Goal: Find specific page/section: Find specific page/section

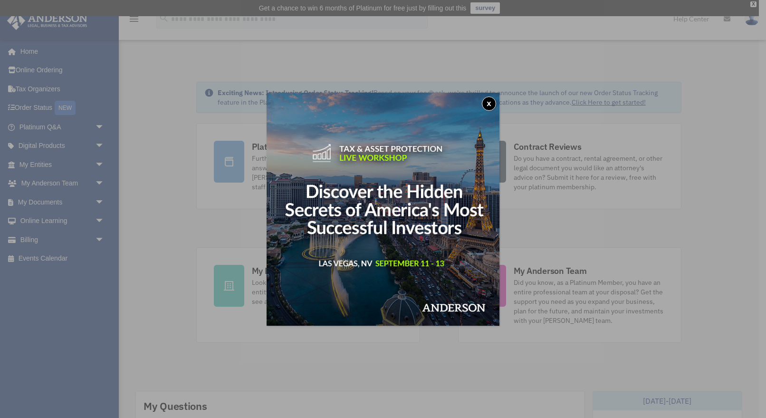
click at [489, 103] on button "x" at bounding box center [489, 103] width 14 height 14
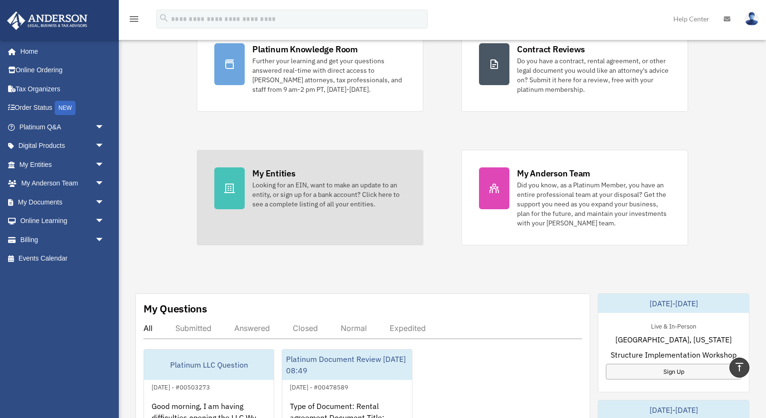
scroll to position [96, 0]
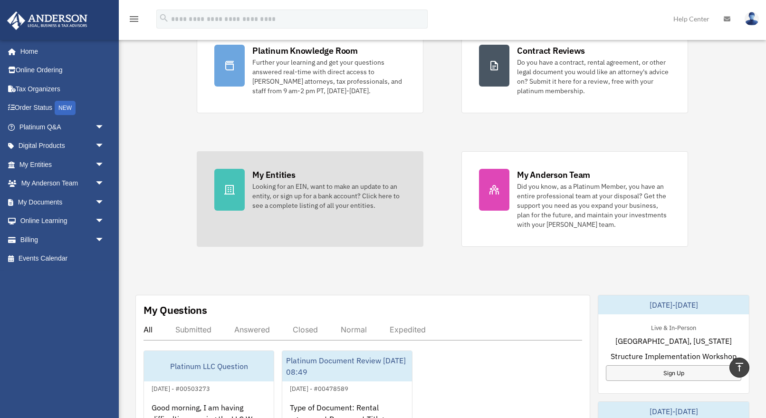
click at [289, 200] on div "Looking for an EIN, want to make an update to an entity, or sign up for a bank …" at bounding box center [328, 195] width 153 height 29
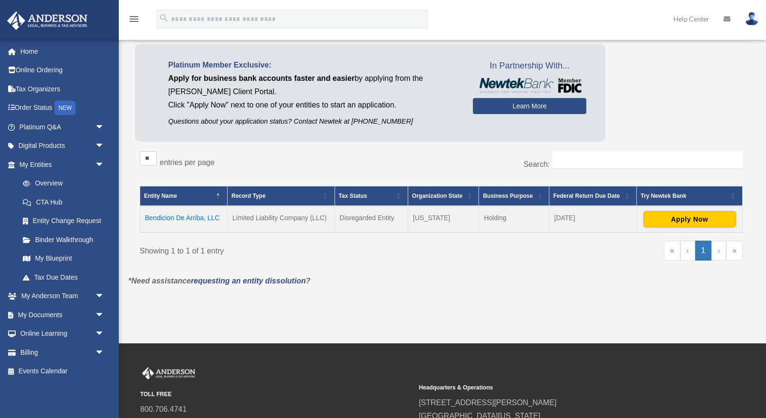
scroll to position [71, 0]
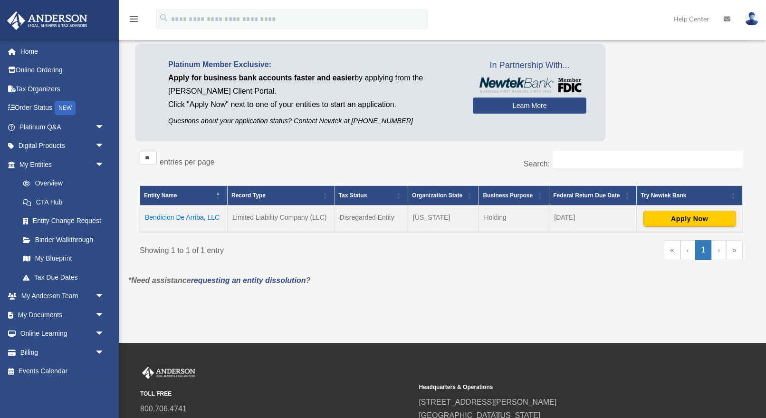
click at [187, 216] on td "Bendicion De Arriba, LLC" at bounding box center [183, 218] width 87 height 27
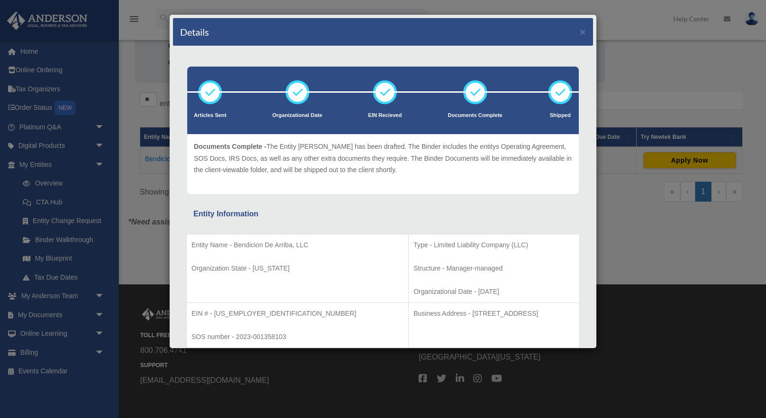
scroll to position [0, 0]
click at [580, 30] on button "×" at bounding box center [583, 32] width 6 height 10
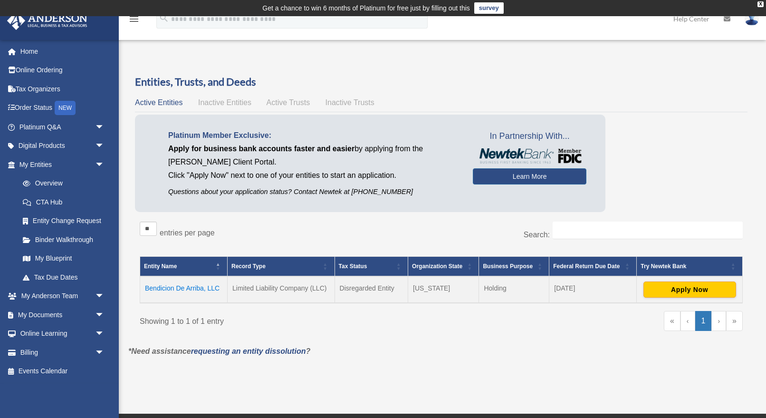
click at [191, 287] on td "Bendicion De Arriba, LLC" at bounding box center [183, 289] width 87 height 27
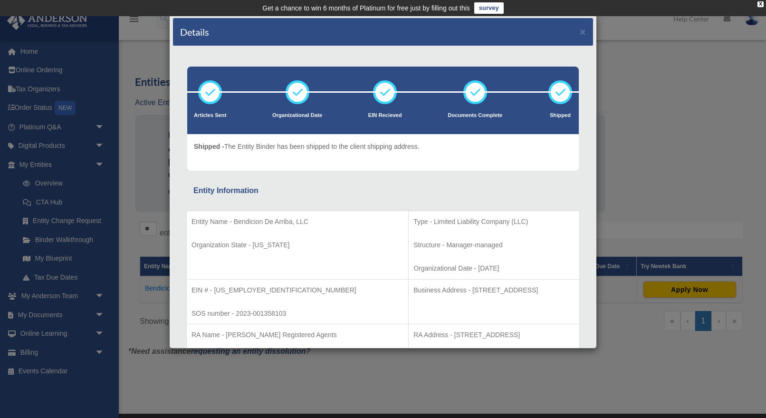
click at [586, 30] on div "Details ×" at bounding box center [383, 32] width 420 height 28
click at [584, 32] on button "×" at bounding box center [583, 32] width 6 height 10
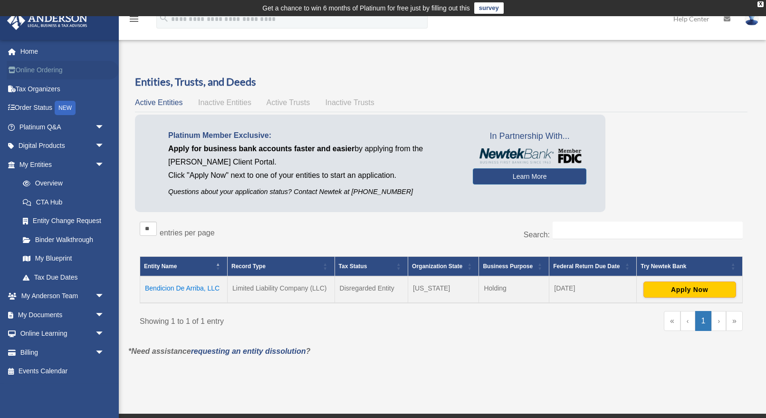
click at [53, 71] on link "Online Ordering" at bounding box center [63, 70] width 112 height 19
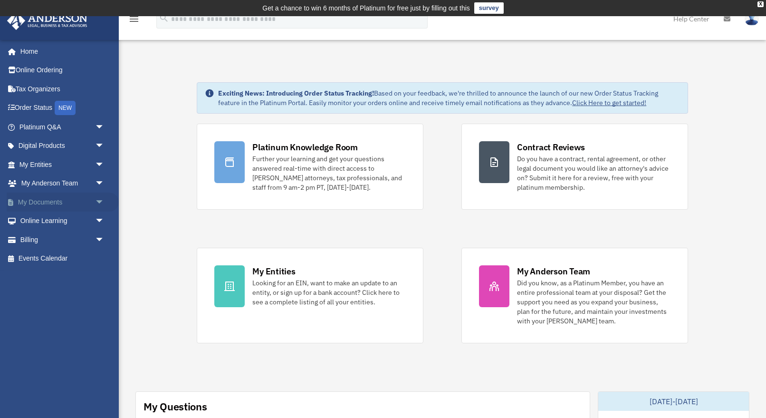
click at [53, 200] on link "My Documents arrow_drop_down" at bounding box center [63, 201] width 112 height 19
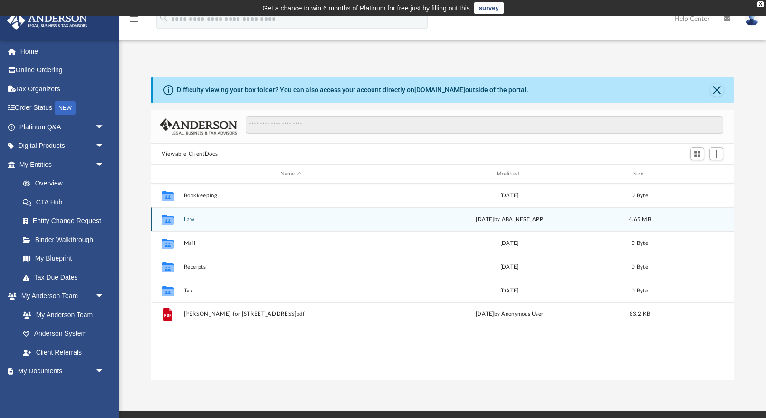
scroll to position [0, 0]
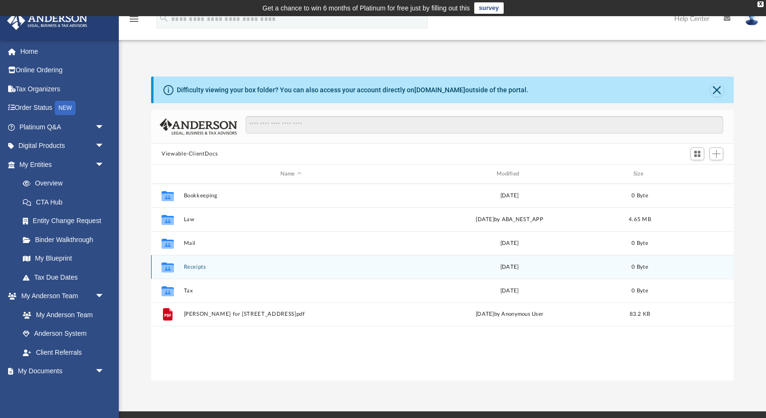
click at [167, 266] on icon "grid" at bounding box center [168, 268] width 12 height 8
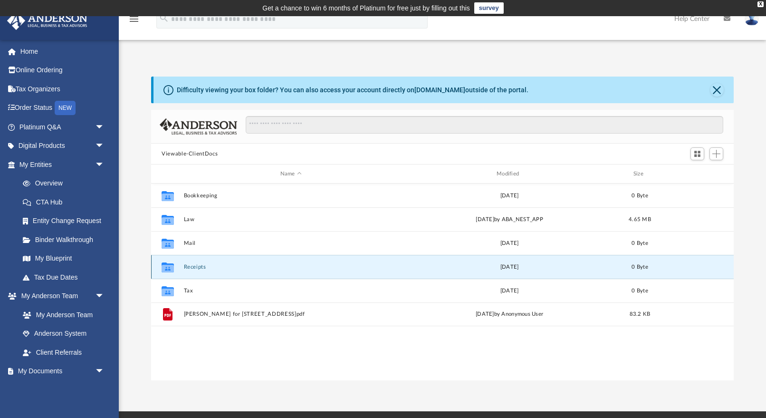
click at [170, 268] on g "grid" at bounding box center [168, 267] width 12 height 10
click at [199, 269] on button "Receipts" at bounding box center [291, 267] width 214 height 6
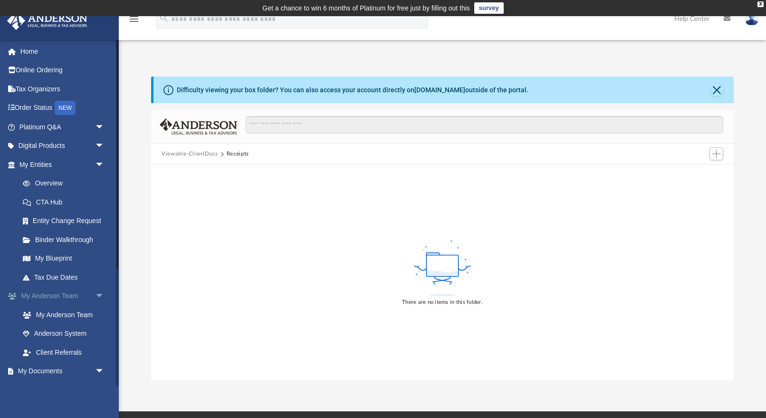
scroll to position [0, 0]
click at [77, 55] on link "Home" at bounding box center [63, 51] width 112 height 19
